Goal: Transaction & Acquisition: Purchase product/service

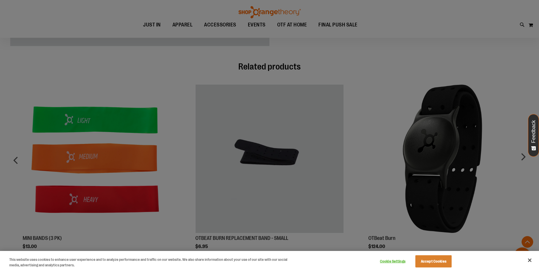
scroll to position [348, 0]
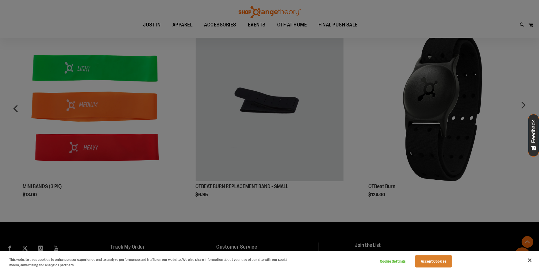
click at [288, 136] on div at bounding box center [269, 135] width 539 height 271
click at [291, 85] on div at bounding box center [269, 135] width 539 height 271
click at [527, 260] on button "Close" at bounding box center [530, 260] width 13 height 13
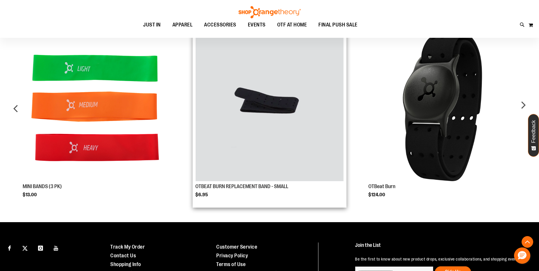
click at [277, 95] on img "Product Page Link" at bounding box center [269, 107] width 148 height 148
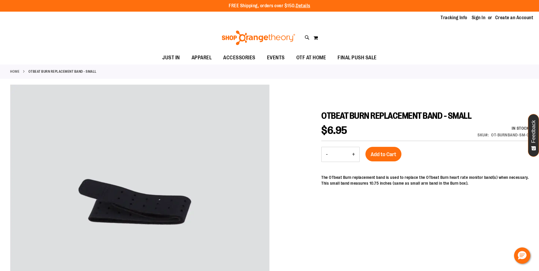
click at [357, 152] on button "+" at bounding box center [354, 154] width 12 height 15
type input "*"
